Goal: Task Accomplishment & Management: Manage account settings

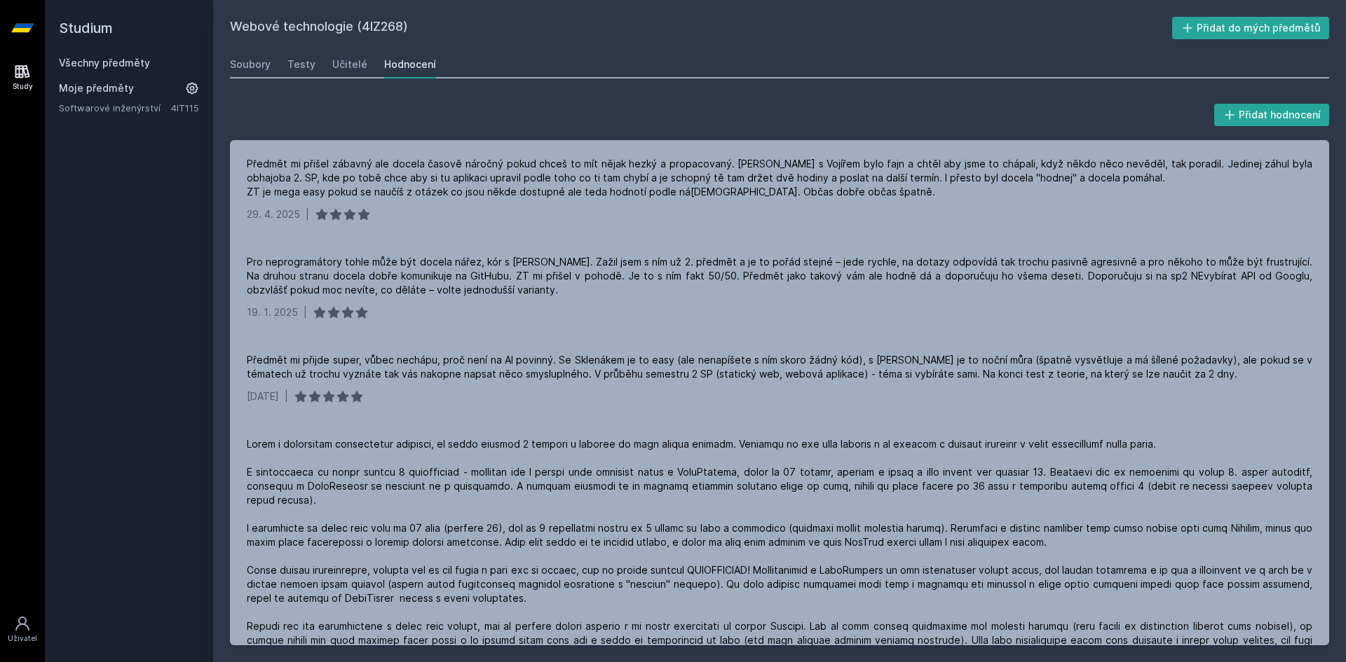
drag, startPoint x: 100, startPoint y: 60, endPoint x: 119, endPoint y: 61, distance: 19.0
click at [100, 60] on link "Všechny předměty" at bounding box center [104, 63] width 91 height 12
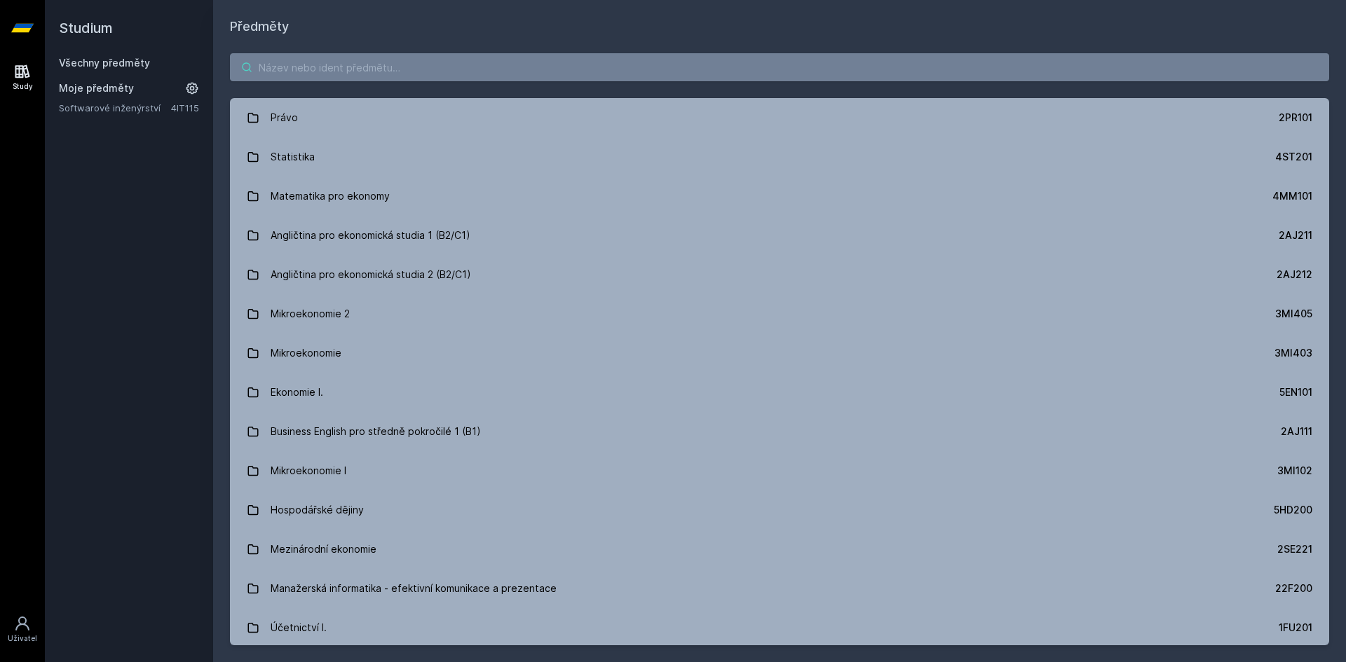
click at [367, 64] on input "search" at bounding box center [779, 67] width 1099 height 28
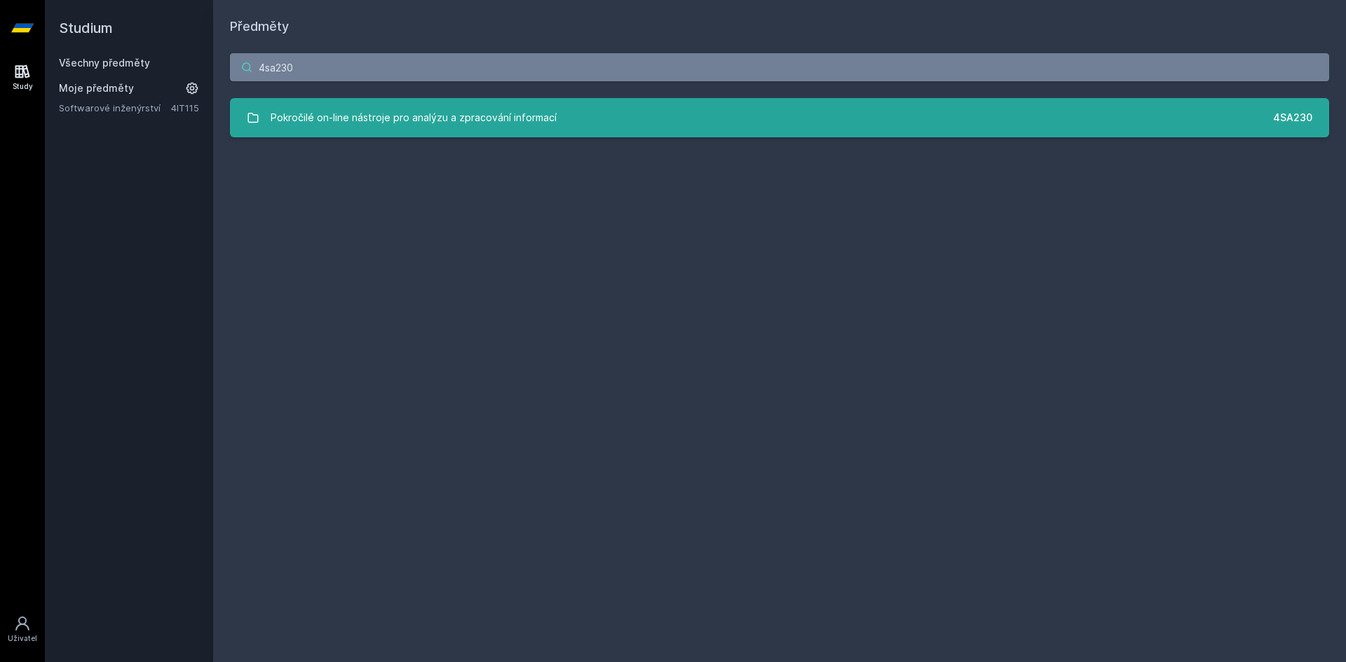
type input "4sa230"
click at [541, 109] on div "Pokročilé on-line nástroje pro analýzu a zpracování informací" at bounding box center [414, 118] width 286 height 28
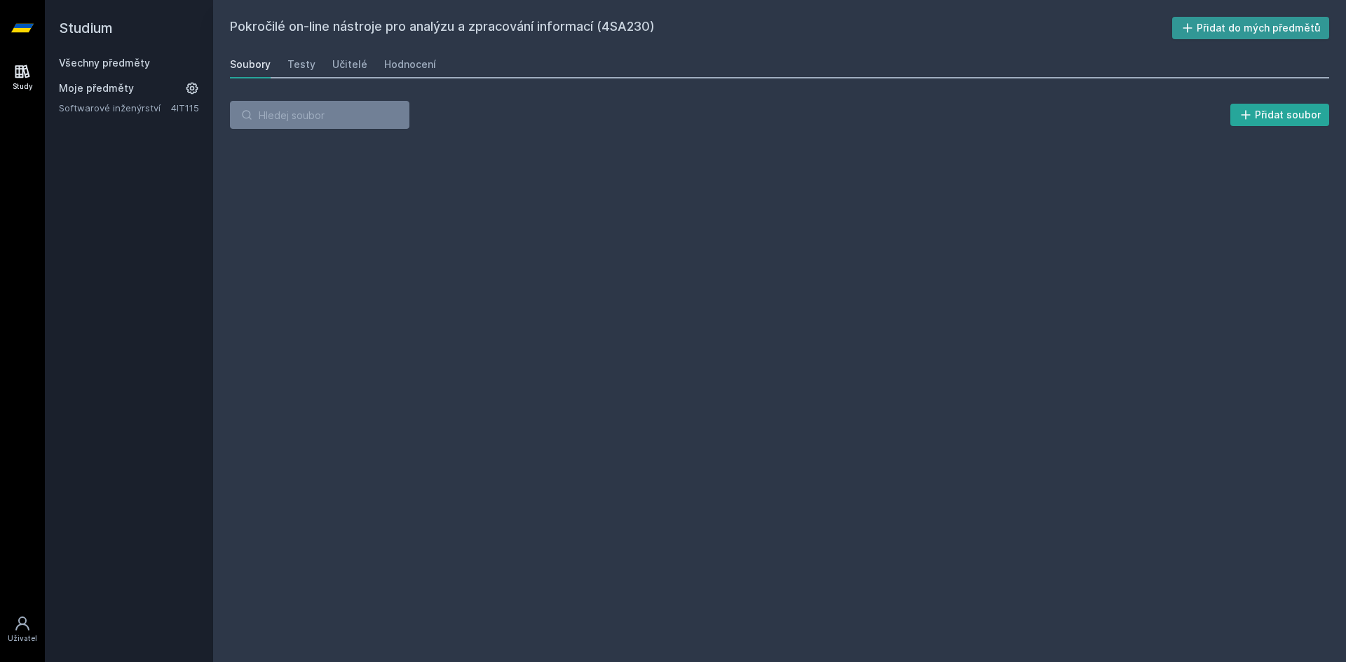
click at [1234, 26] on button "Přidat do mých předmětů" at bounding box center [1251, 28] width 158 height 22
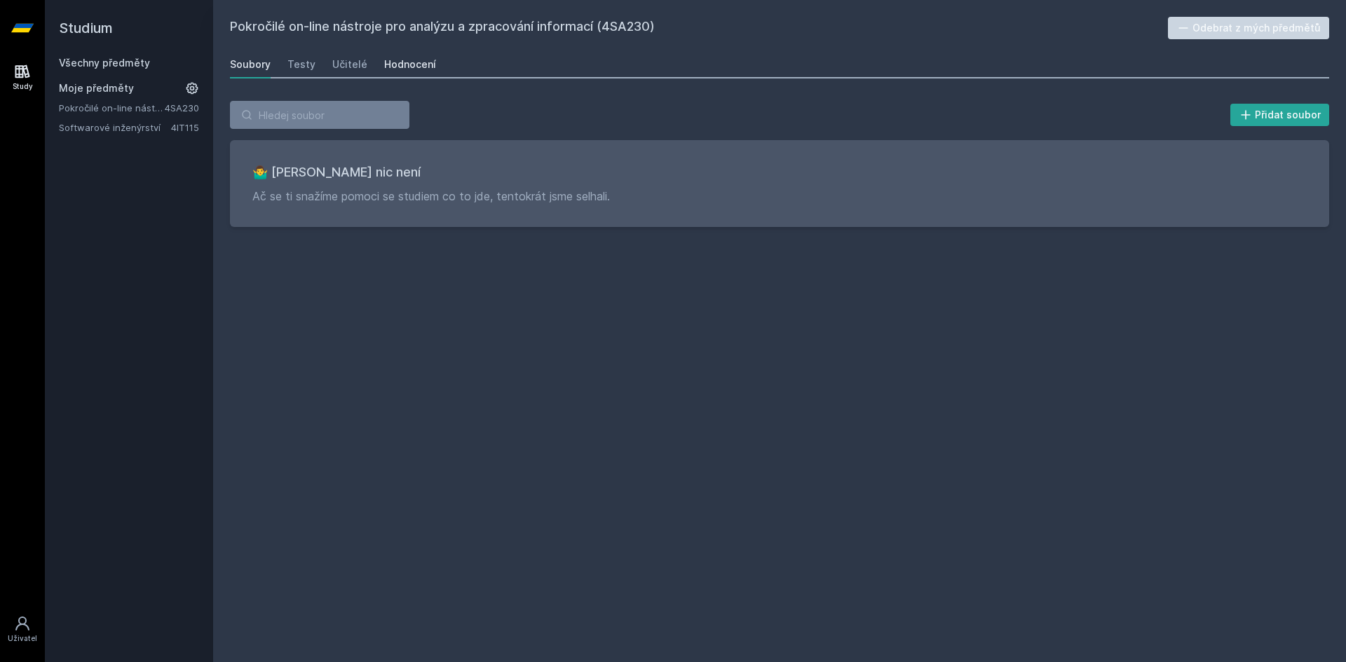
click at [393, 67] on div "Hodnocení" at bounding box center [410, 64] width 52 height 14
click at [342, 64] on div "Učitelé" at bounding box center [349, 64] width 35 height 14
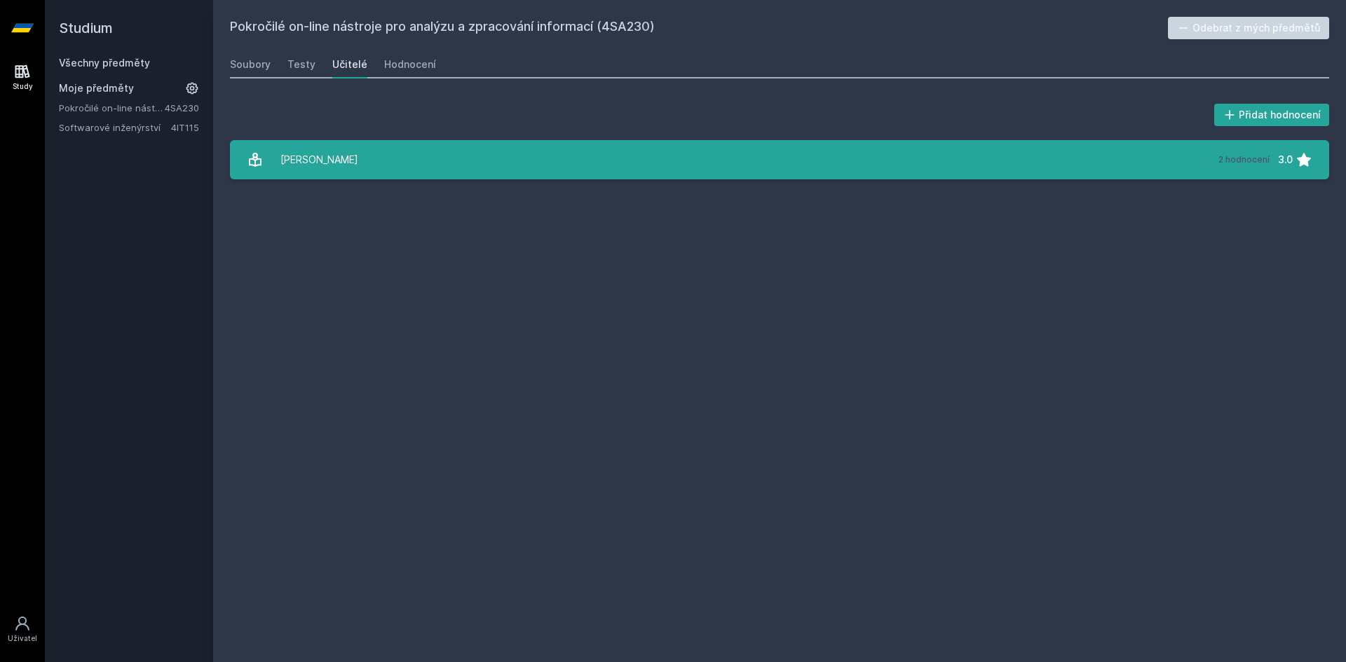
click at [1153, 146] on link "[PERSON_NAME] 2 hodnocení 3.0" at bounding box center [779, 159] width 1099 height 39
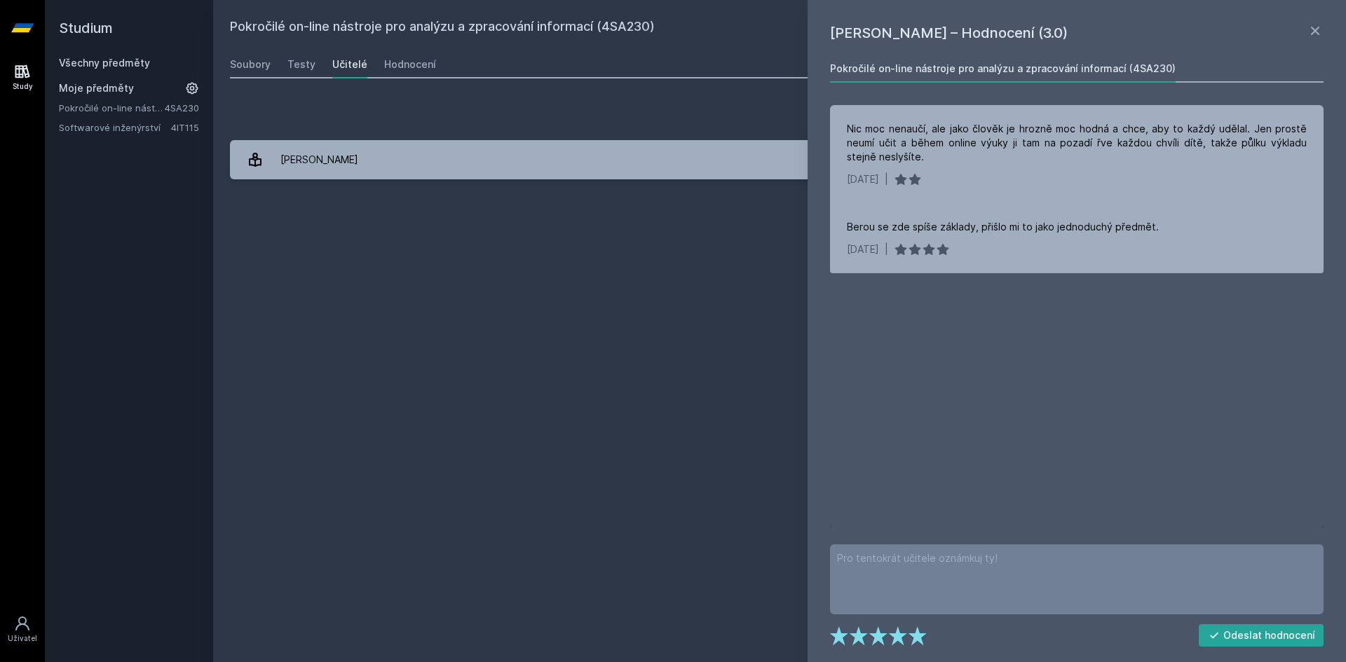
click at [327, 332] on div "Pokročilé on-line nástroje pro analýzu a zpracování informací (4SA230) Odebrat …" at bounding box center [779, 331] width 1099 height 629
